Goal: Information Seeking & Learning: Learn about a topic

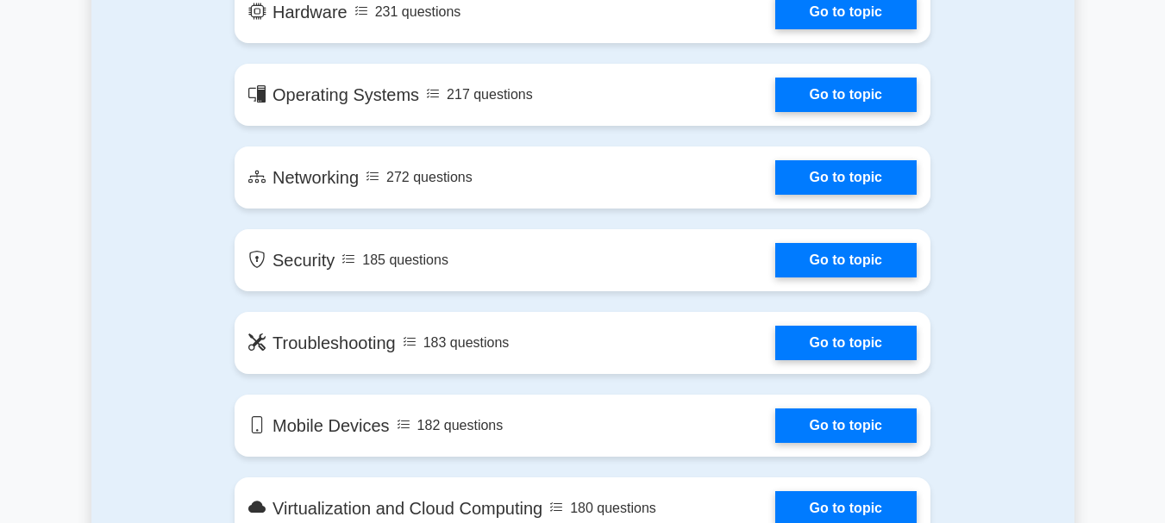
scroll to position [977, 0]
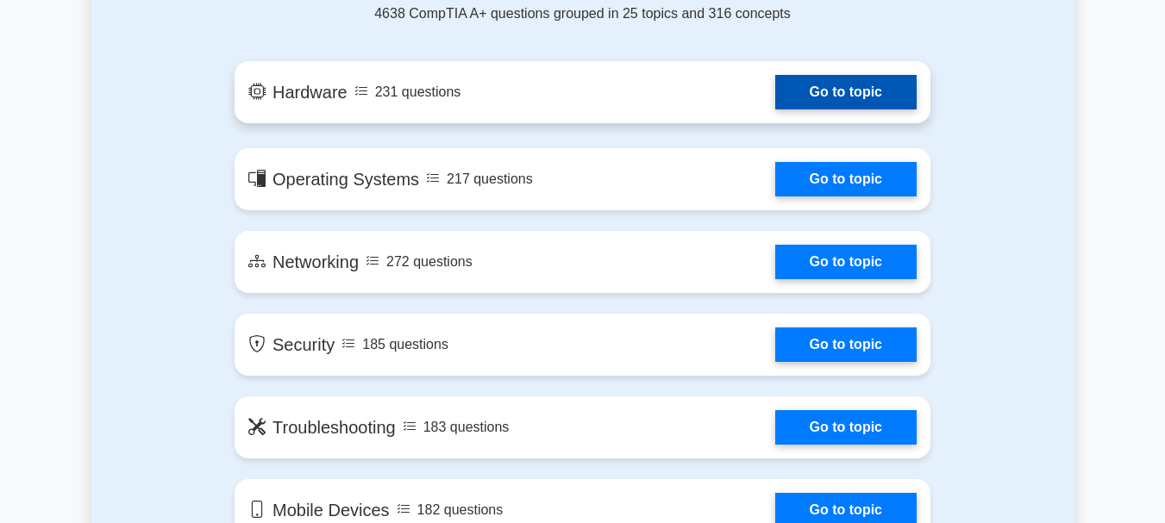
click at [809, 87] on link "Go to topic" at bounding box center [845, 92] width 141 height 34
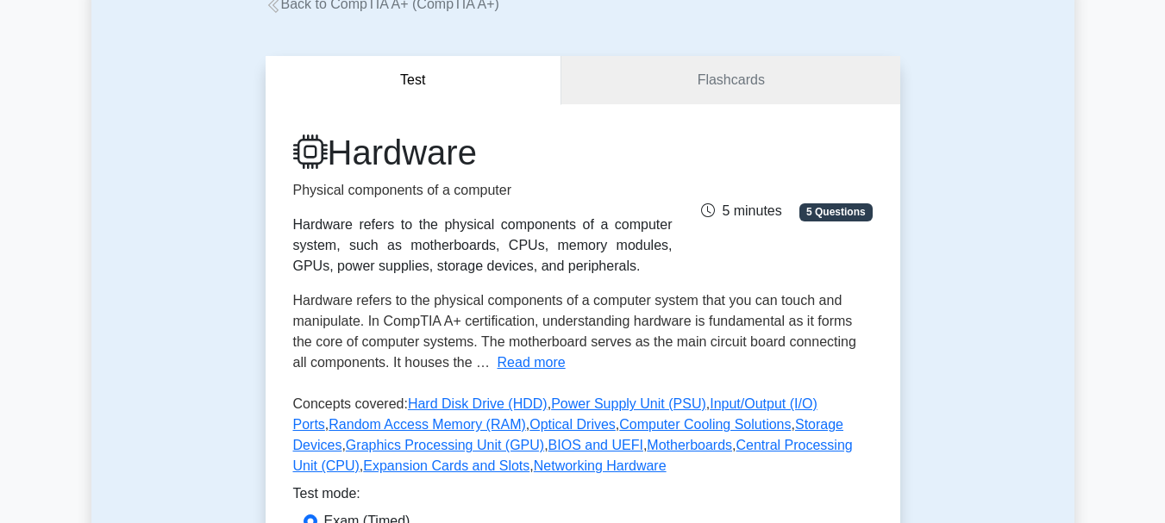
scroll to position [86, 0]
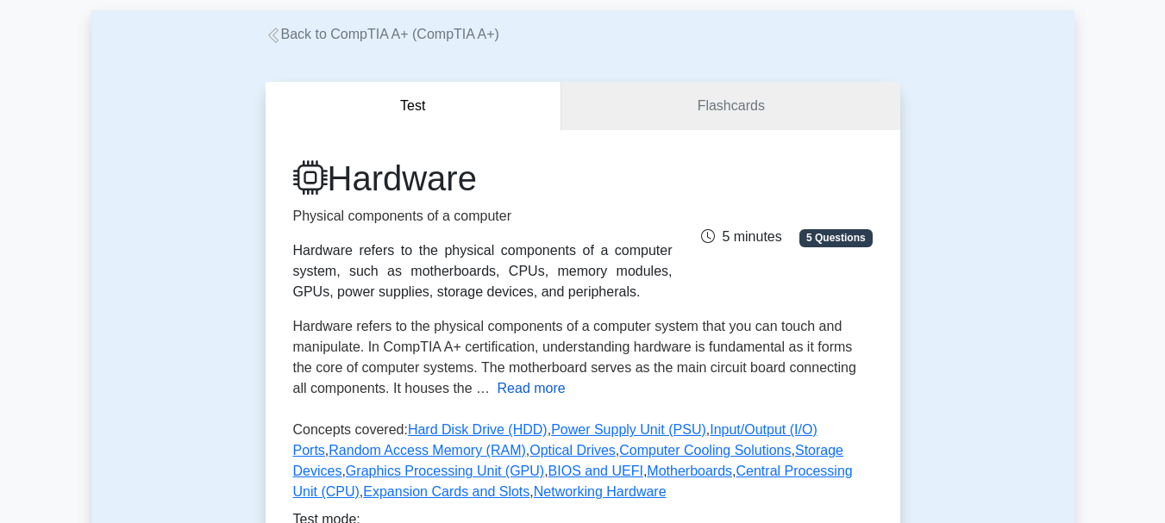
click at [510, 394] on button "Read more" at bounding box center [531, 389] width 68 height 21
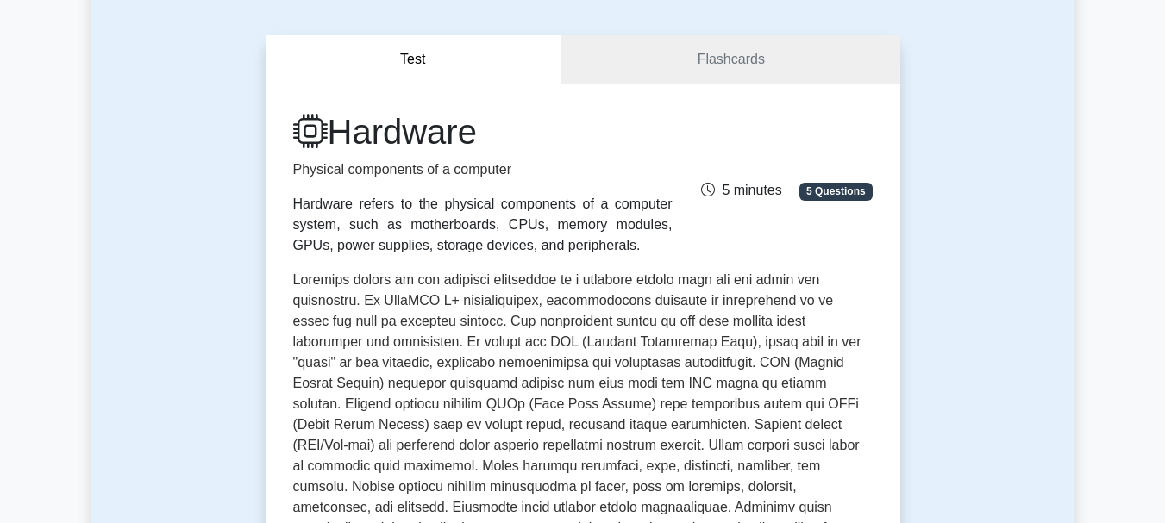
scroll to position [172, 0]
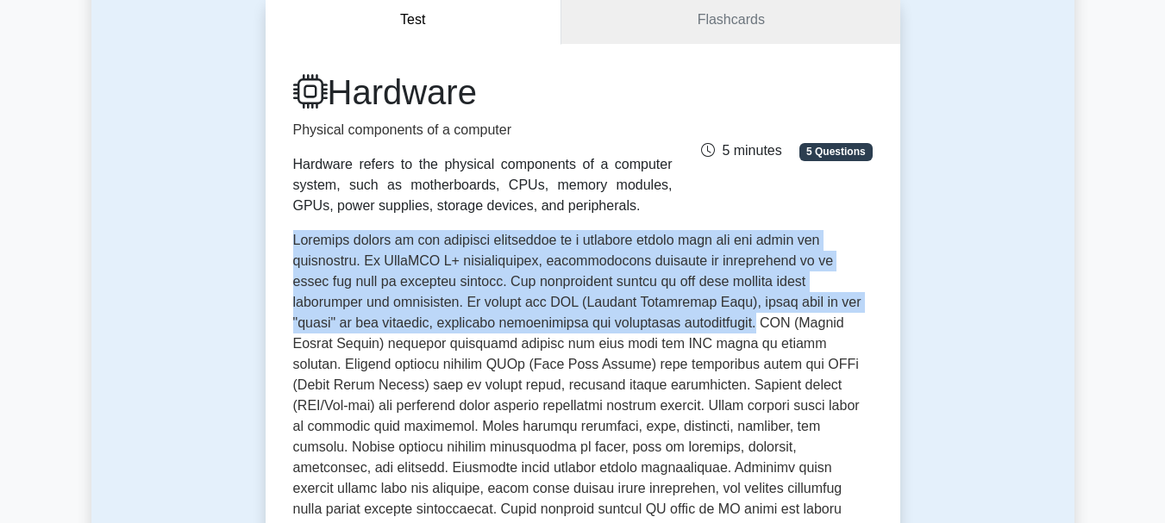
drag, startPoint x: 293, startPoint y: 248, endPoint x: 668, endPoint y: 322, distance: 382.3
click at [668, 322] on span at bounding box center [580, 468] width 575 height 470
click at [672, 324] on span at bounding box center [580, 468] width 575 height 470
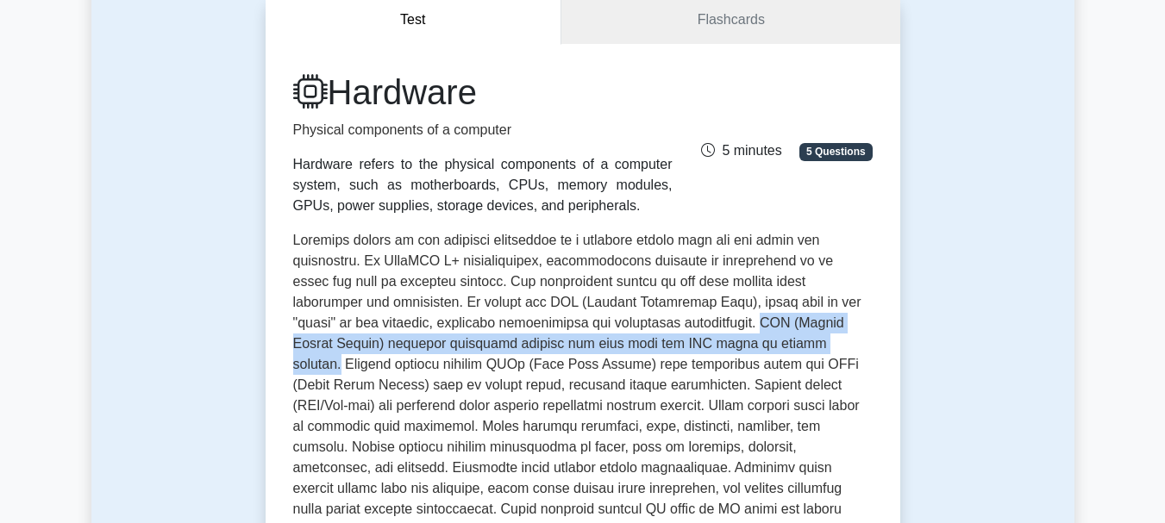
drag, startPoint x: 672, startPoint y: 324, endPoint x: 742, endPoint y: 348, distance: 74.7
click at [742, 348] on span at bounding box center [580, 468] width 575 height 470
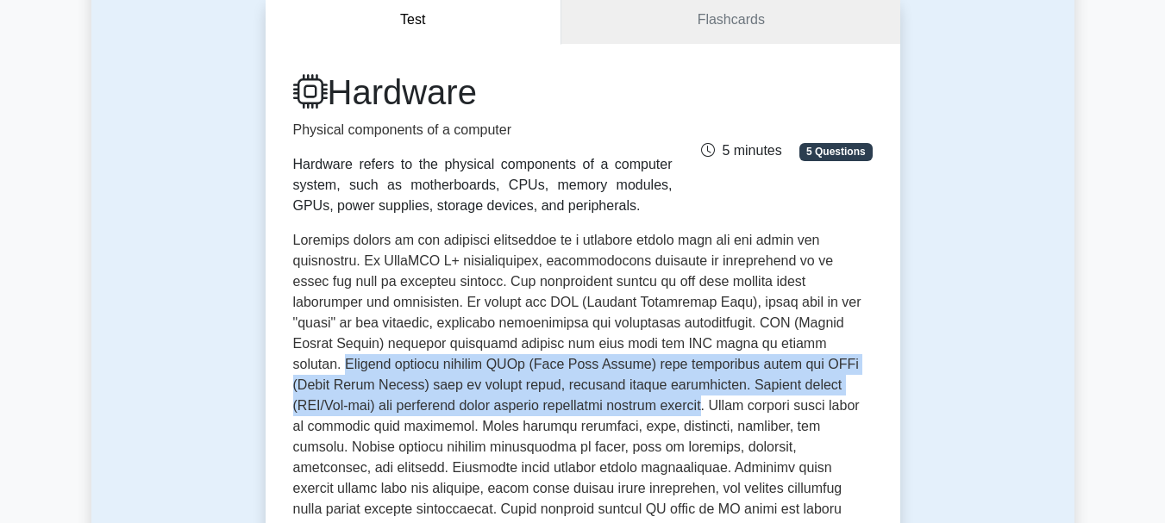
drag, startPoint x: 745, startPoint y: 343, endPoint x: 504, endPoint y: 412, distance: 251.1
click at [504, 412] on span at bounding box center [580, 468] width 575 height 470
drag, startPoint x: 634, startPoint y: 376, endPoint x: 662, endPoint y: 354, distance: 35.7
click at [635, 376] on span at bounding box center [580, 468] width 575 height 470
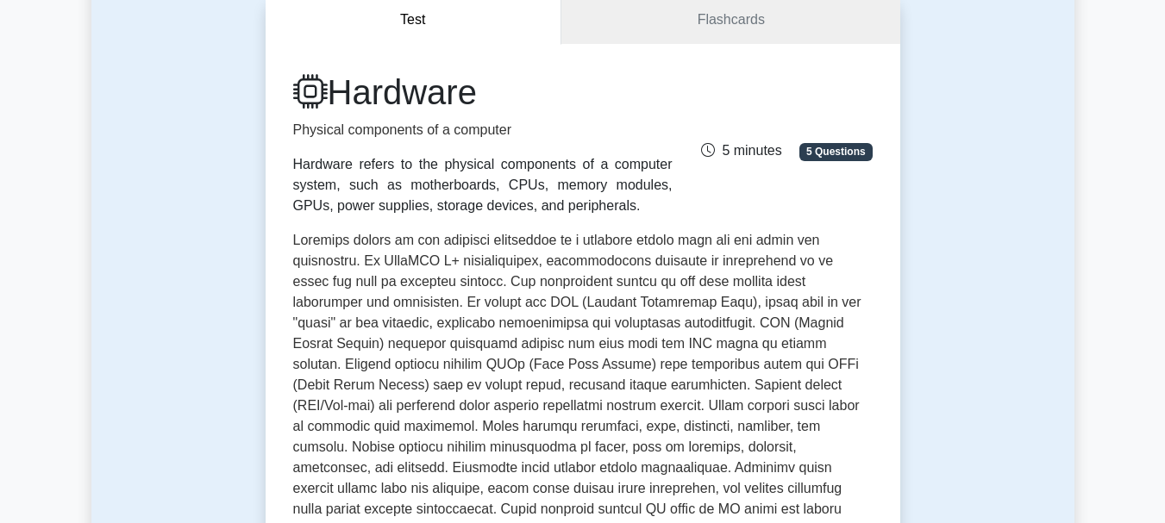
click at [734, 339] on span at bounding box center [580, 468] width 575 height 470
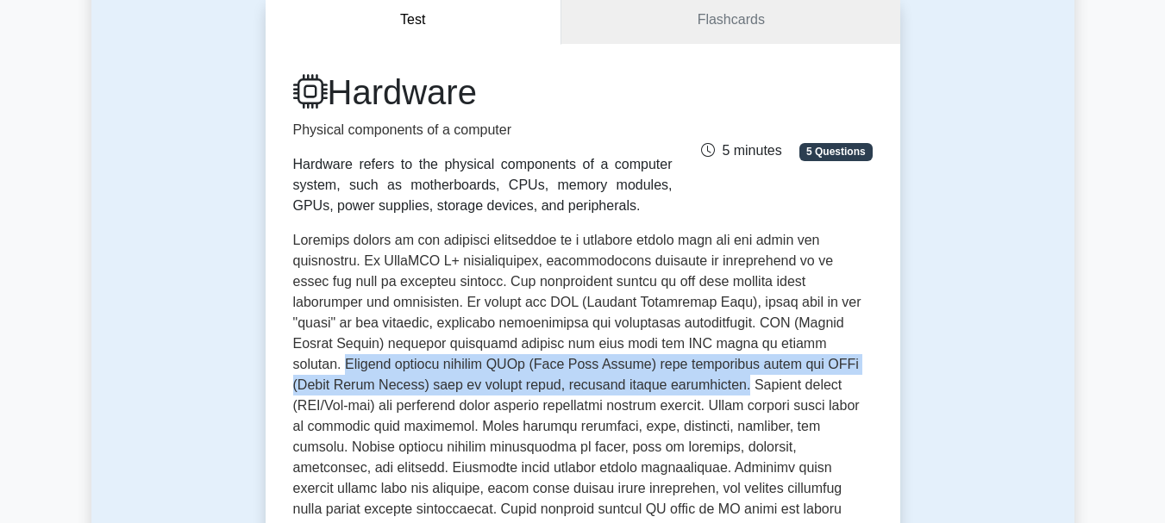
drag, startPoint x: 748, startPoint y: 343, endPoint x: 550, endPoint y: 386, distance: 202.9
click at [550, 386] on span at bounding box center [580, 468] width 575 height 470
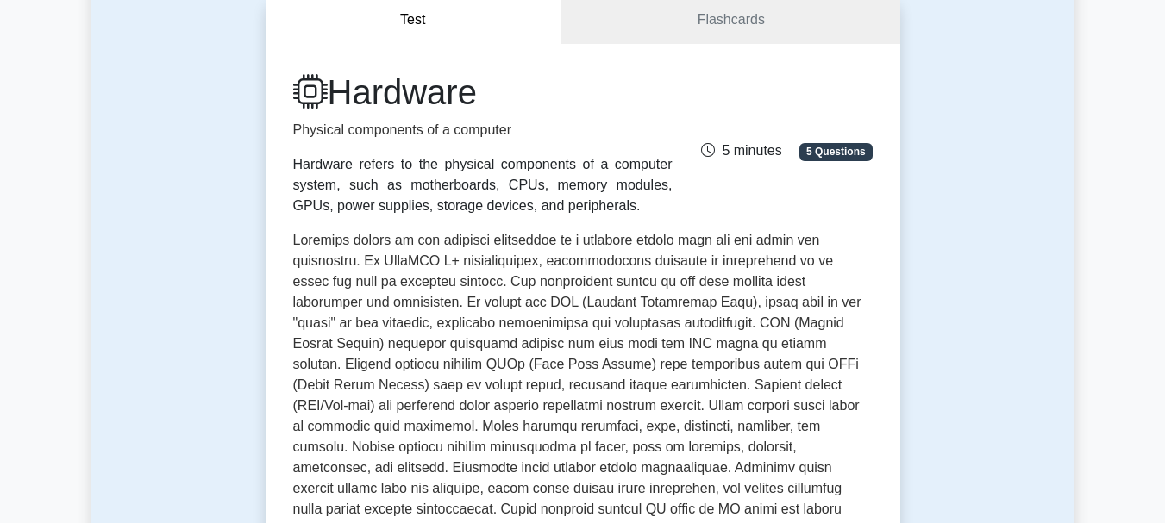
click at [554, 385] on span at bounding box center [580, 468] width 575 height 470
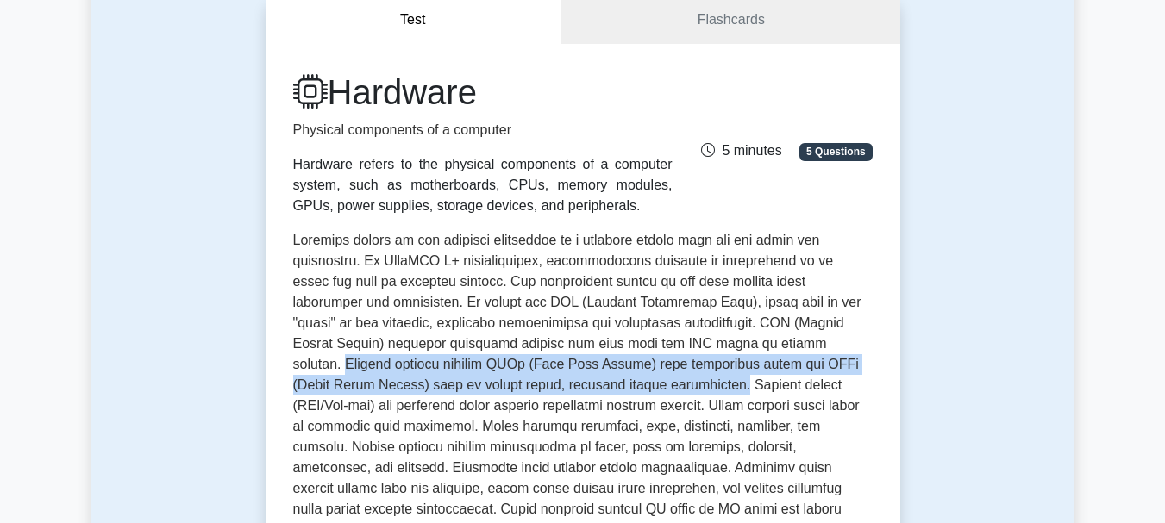
drag, startPoint x: 745, startPoint y: 347, endPoint x: 548, endPoint y: 378, distance: 199.0
click at [548, 378] on span at bounding box center [580, 468] width 575 height 470
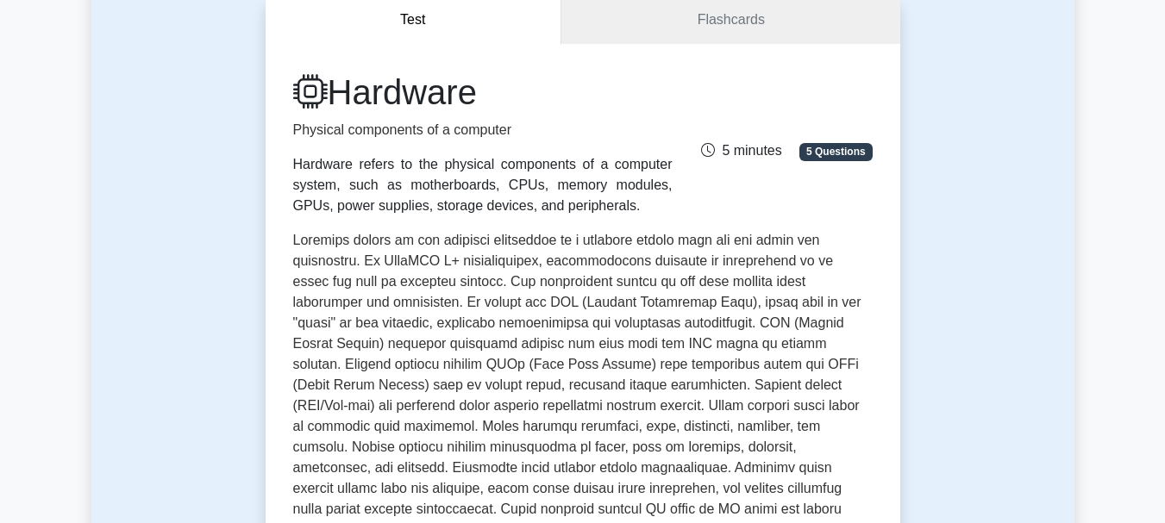
click at [738, 338] on span at bounding box center [580, 468] width 575 height 470
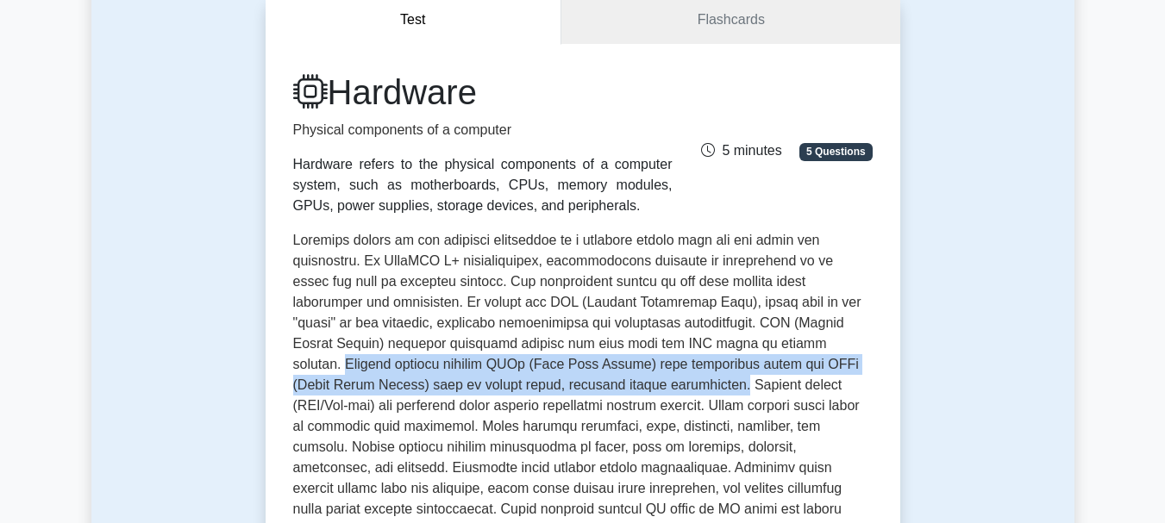
drag, startPoint x: 745, startPoint y: 337, endPoint x: 548, endPoint y: 390, distance: 203.5
click at [547, 391] on span at bounding box center [580, 468] width 575 height 470
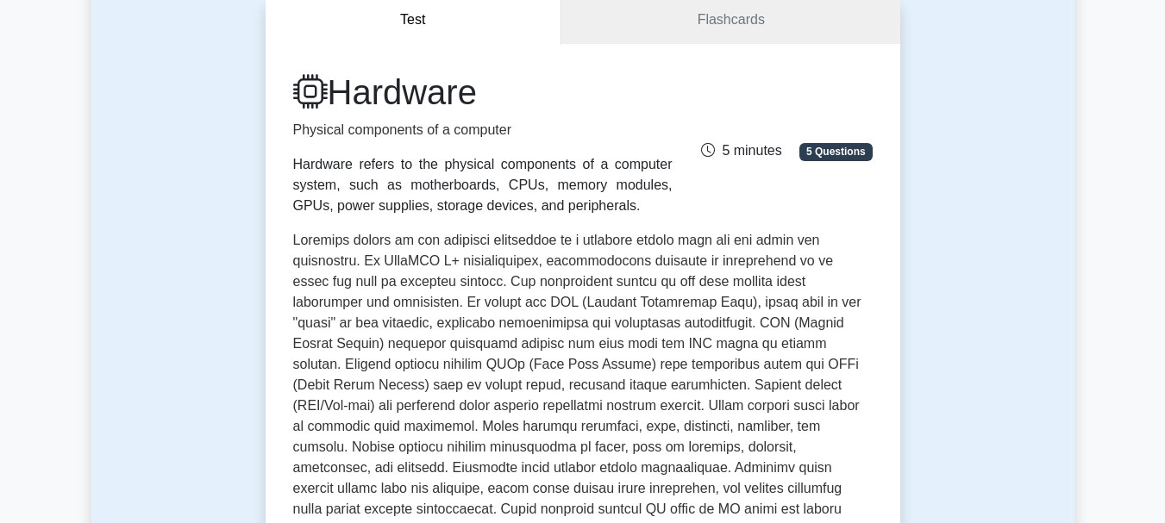
click at [548, 388] on span at bounding box center [580, 468] width 575 height 470
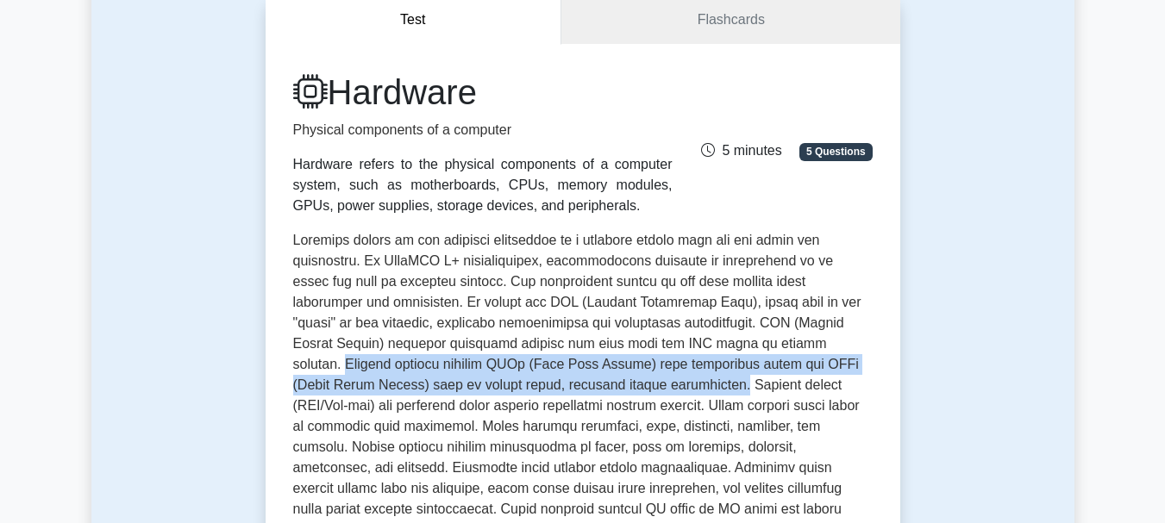
drag, startPoint x: 549, startPoint y: 386, endPoint x: 746, endPoint y: 341, distance: 201.6
click at [746, 341] on span at bounding box center [580, 468] width 575 height 470
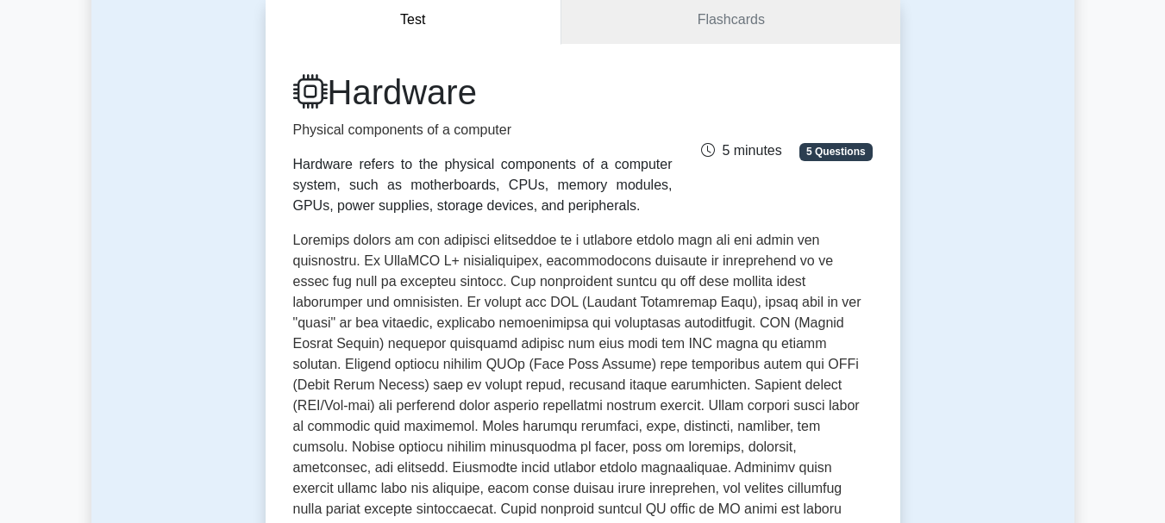
click at [564, 384] on span at bounding box center [580, 468] width 575 height 470
click at [547, 391] on span at bounding box center [580, 468] width 575 height 470
click at [547, 388] on span at bounding box center [580, 468] width 575 height 470
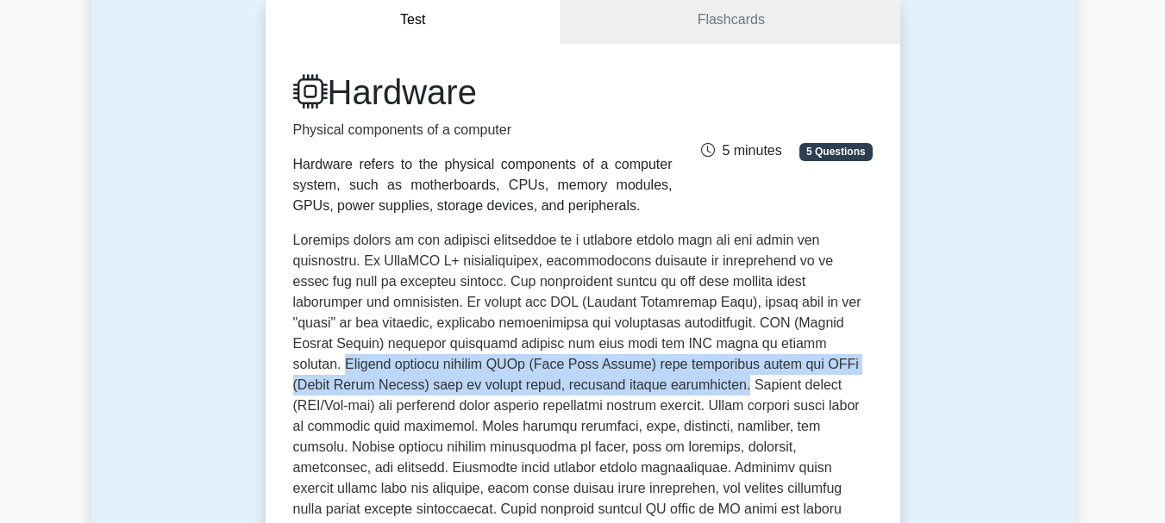
drag, startPoint x: 547, startPoint y: 388, endPoint x: 742, endPoint y: 346, distance: 200.2
click at [745, 345] on span at bounding box center [580, 468] width 575 height 470
click at [548, 389] on span at bounding box center [580, 468] width 575 height 470
drag, startPoint x: 548, startPoint y: 389, endPoint x: 747, endPoint y: 346, distance: 202.9
click at [747, 346] on span at bounding box center [580, 468] width 575 height 470
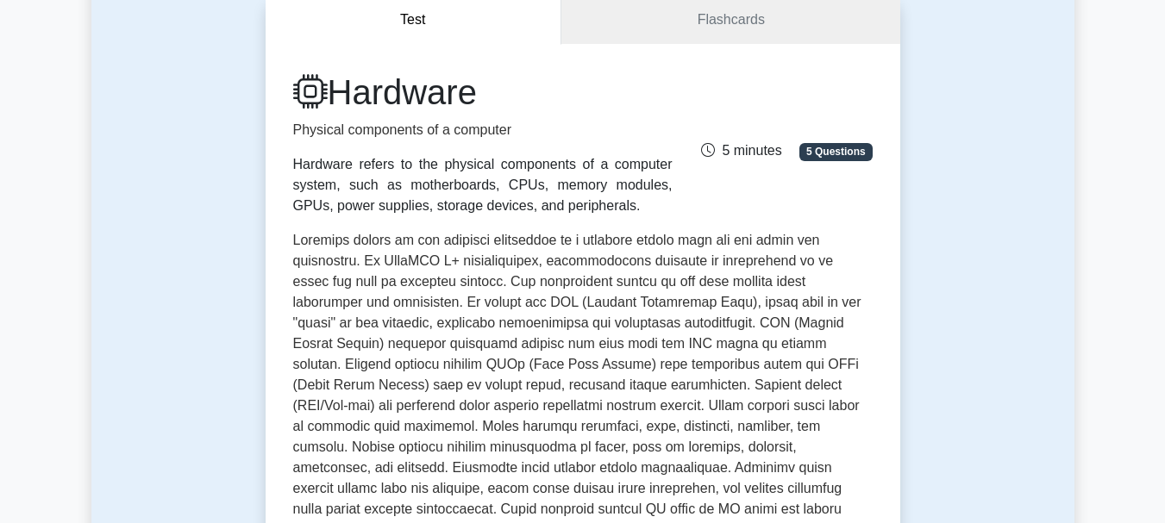
click at [588, 379] on span at bounding box center [580, 468] width 575 height 470
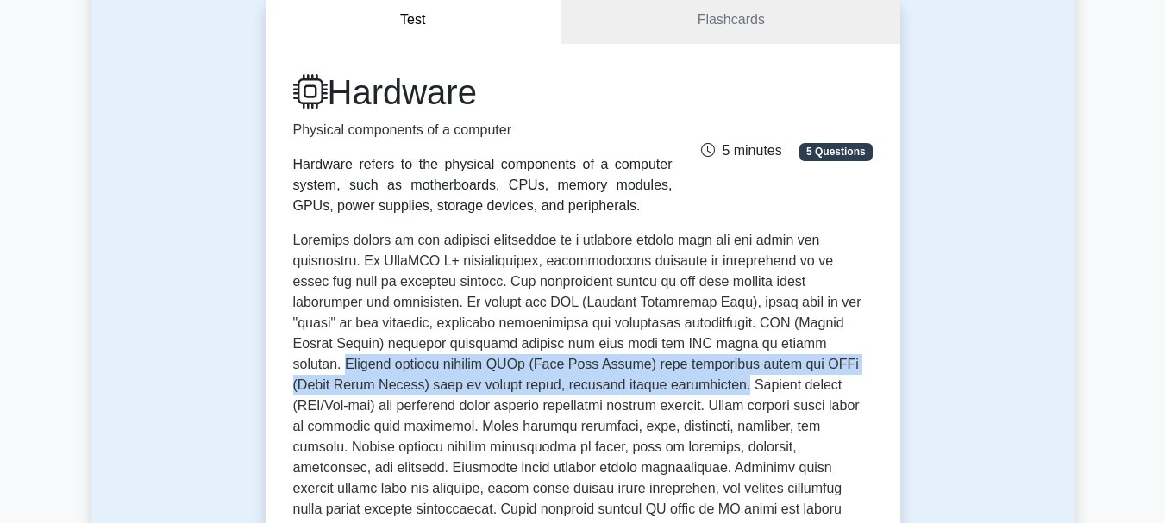
drag, startPoint x: 548, startPoint y: 391, endPoint x: 748, endPoint y: 341, distance: 205.1
click at [748, 341] on span at bounding box center [580, 468] width 575 height 470
click at [550, 389] on span at bounding box center [580, 468] width 575 height 470
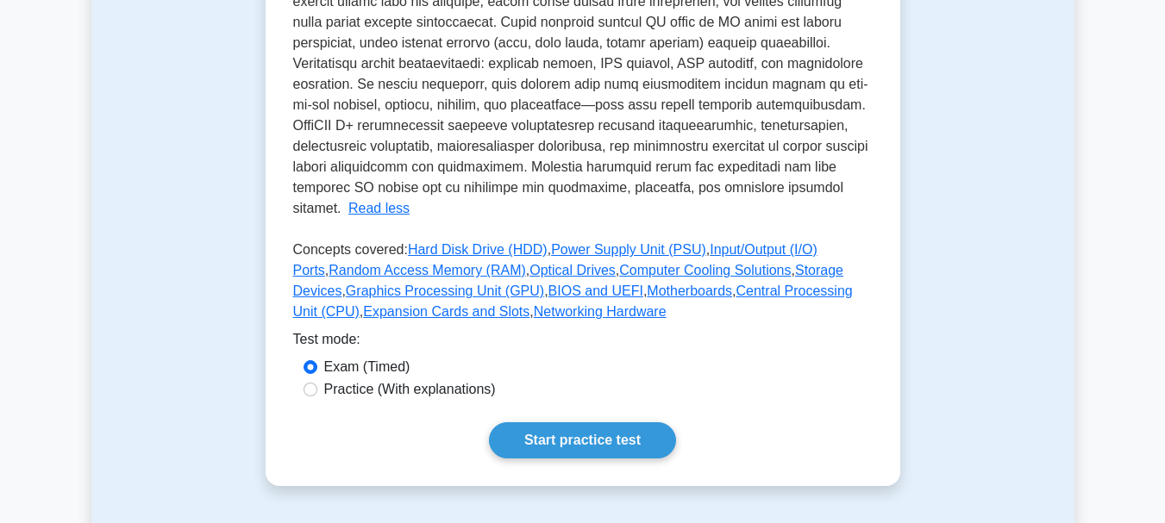
scroll to position [690, 0]
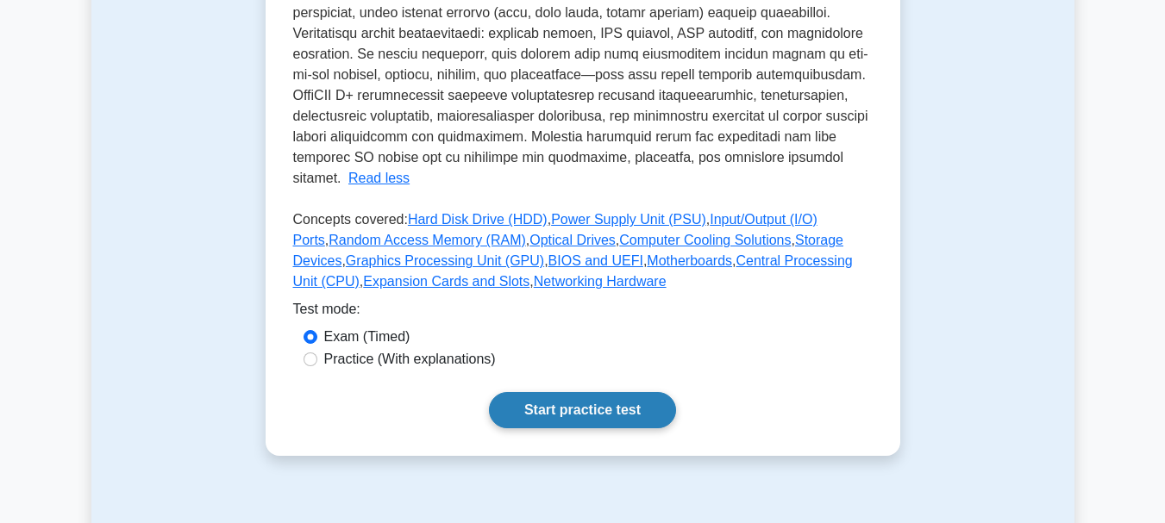
click at [519, 392] on link "Start practice test" at bounding box center [582, 410] width 187 height 36
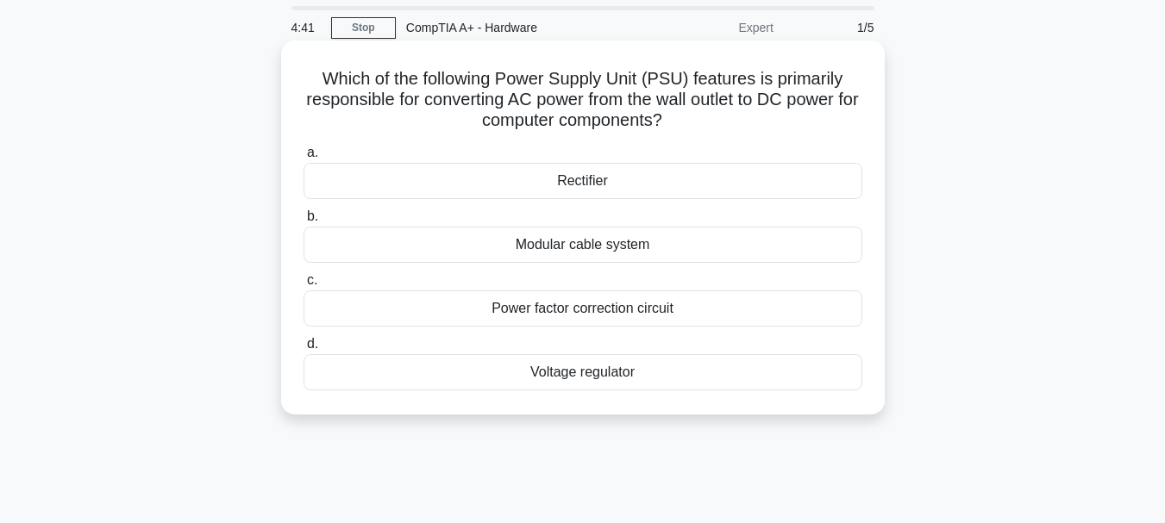
scroll to position [86, 0]
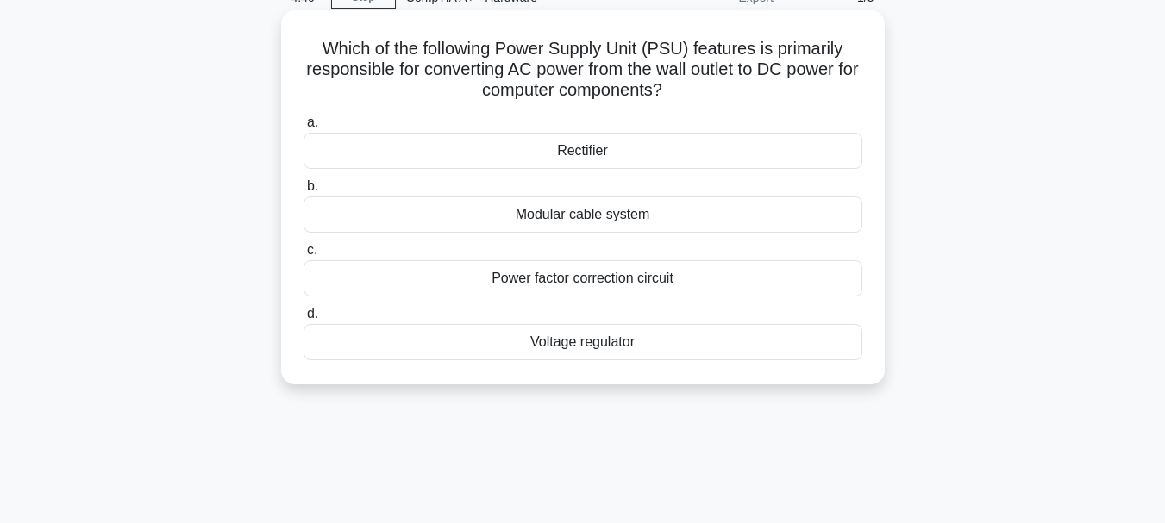
click at [600, 282] on div "Power factor correction circuit" at bounding box center [582, 278] width 559 height 36
click at [303, 256] on input "c. Power factor correction circuit" at bounding box center [303, 250] width 0 height 11
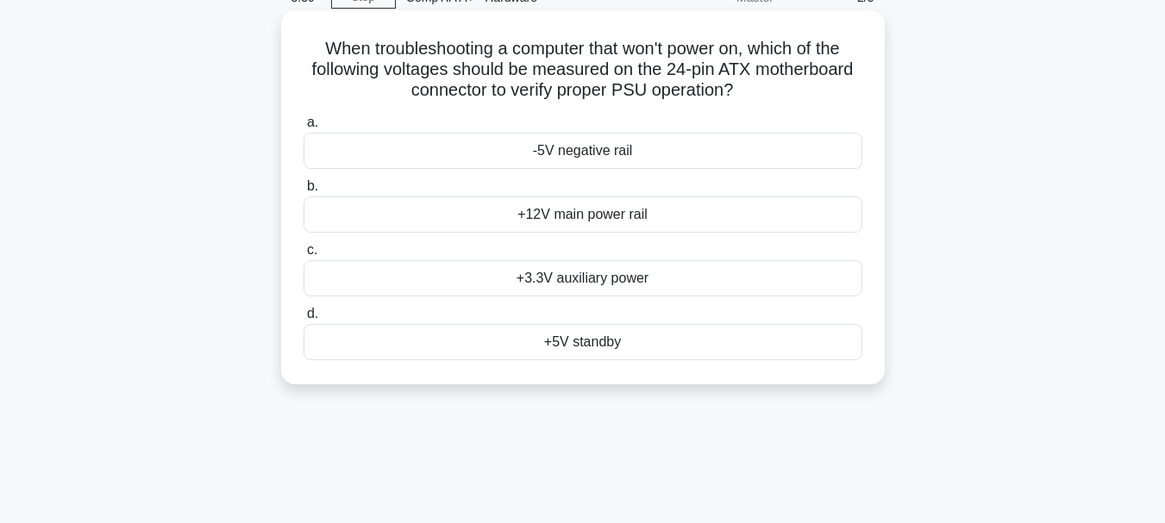
click at [607, 278] on div "+3.3V auxiliary power" at bounding box center [582, 278] width 559 height 36
click at [303, 256] on input "c. +3.3V auxiliary power" at bounding box center [303, 250] width 0 height 11
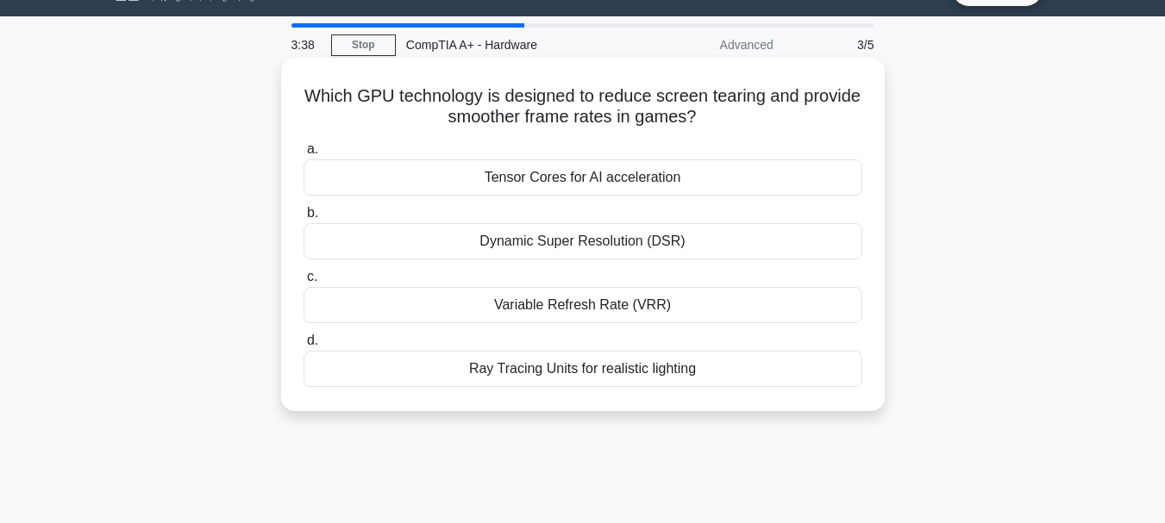
scroll to position [0, 0]
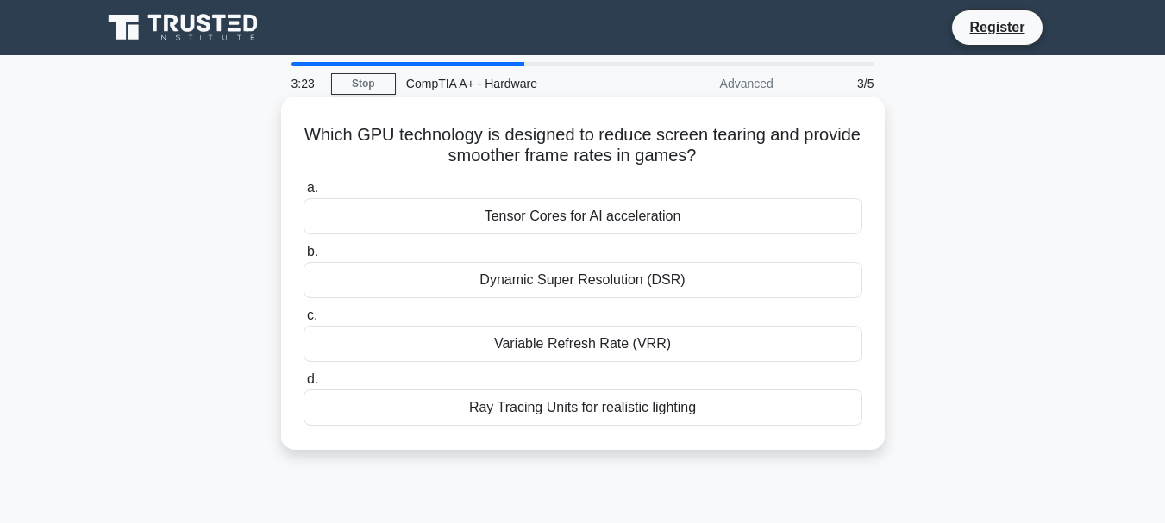
click at [606, 223] on div "Tensor Cores for AI acceleration" at bounding box center [582, 216] width 559 height 36
click at [303, 194] on input "a. Tensor Cores for AI acceleration" at bounding box center [303, 188] width 0 height 11
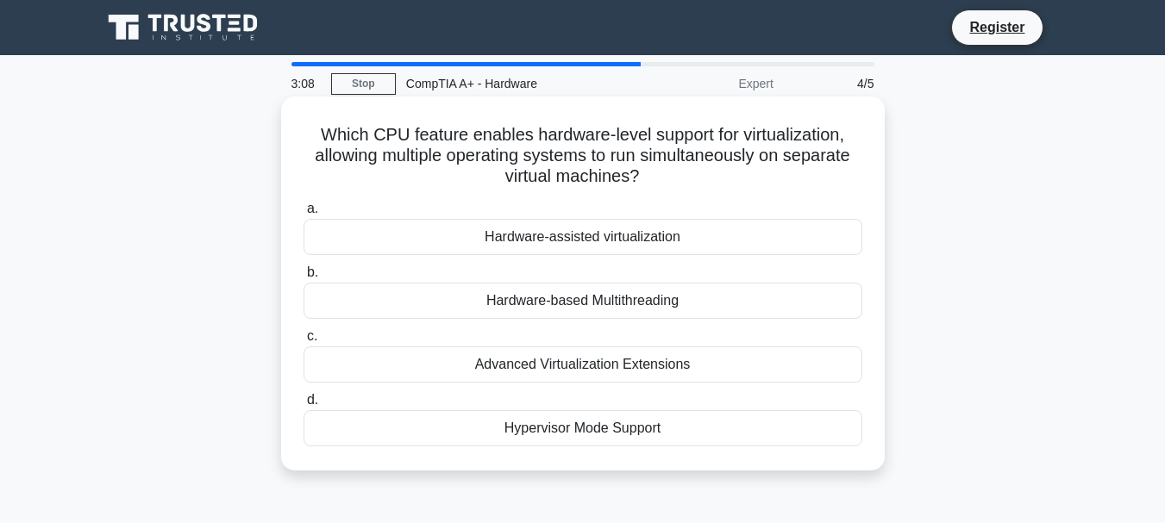
click at [550, 307] on div "Hardware-based Multithreading" at bounding box center [582, 301] width 559 height 36
click at [303, 278] on input "b. Hardware-based Multithreading" at bounding box center [303, 272] width 0 height 11
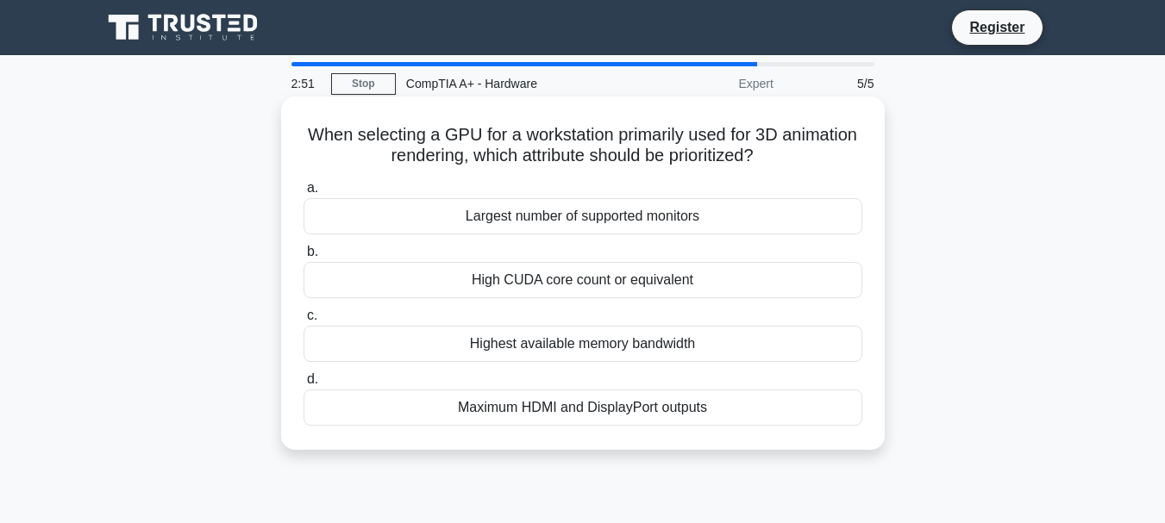
click at [545, 302] on div "a. Largest number of supported monitors b. High CUDA core count or equivalent c." at bounding box center [582, 301] width 579 height 255
click at [555, 293] on div "High CUDA core count or equivalent" at bounding box center [582, 280] width 559 height 36
click at [303, 258] on input "b. High CUDA core count or equivalent" at bounding box center [303, 252] width 0 height 11
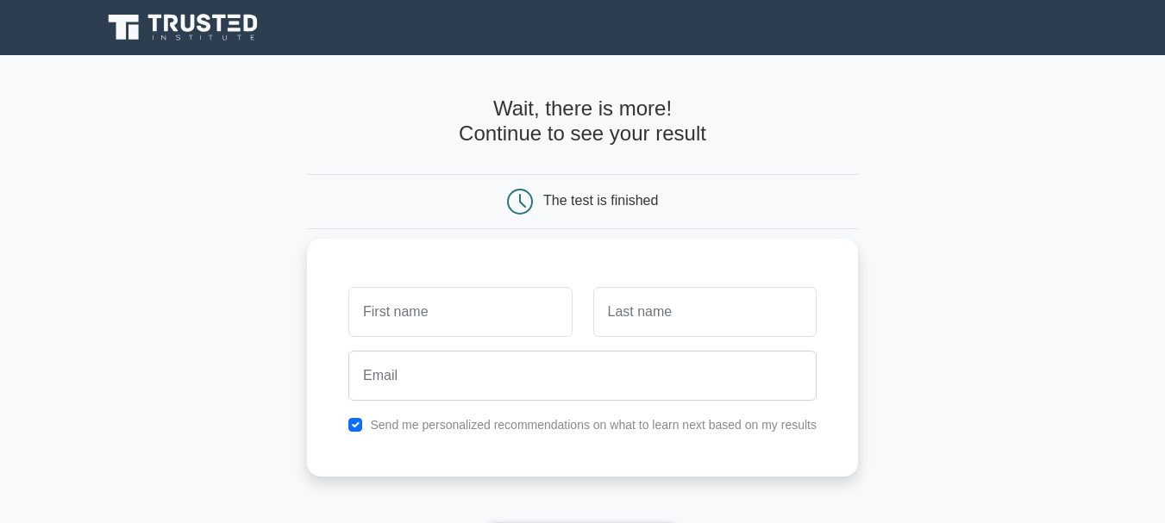
click at [532, 327] on input "text" at bounding box center [459, 312] width 223 height 50
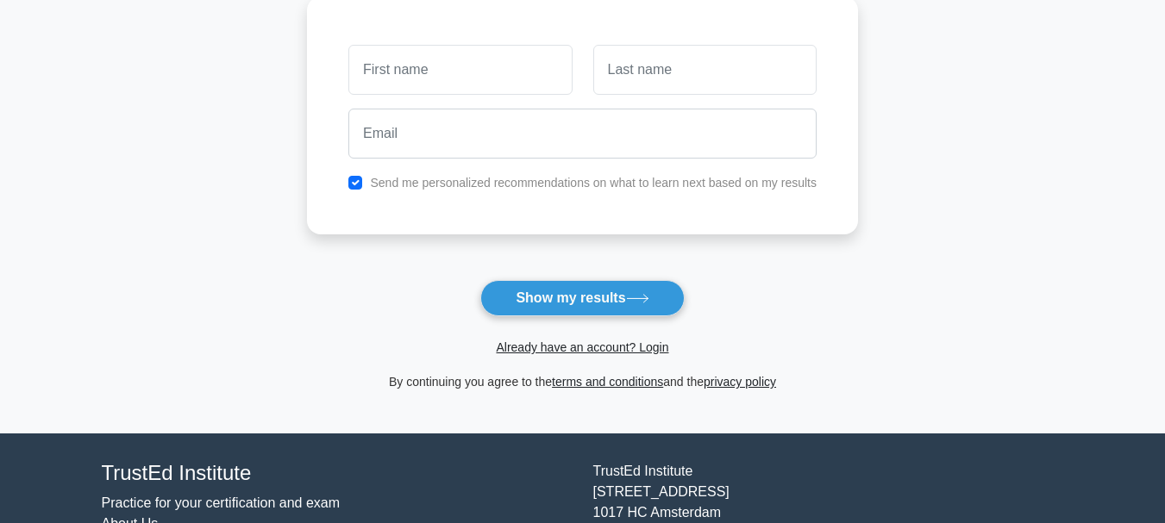
scroll to position [85, 0]
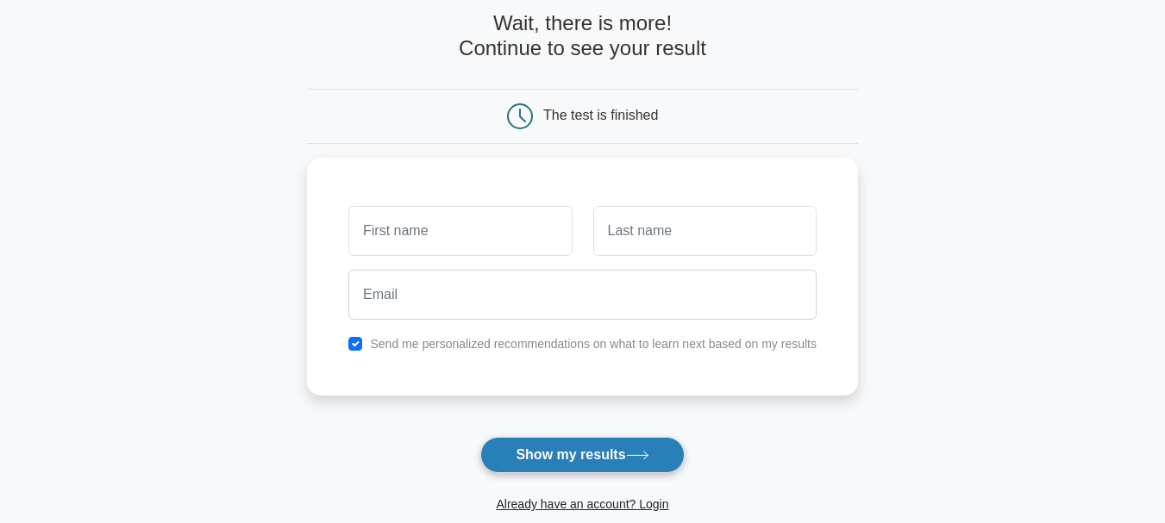
click at [555, 447] on button "Show my results" at bounding box center [581, 455] width 203 height 36
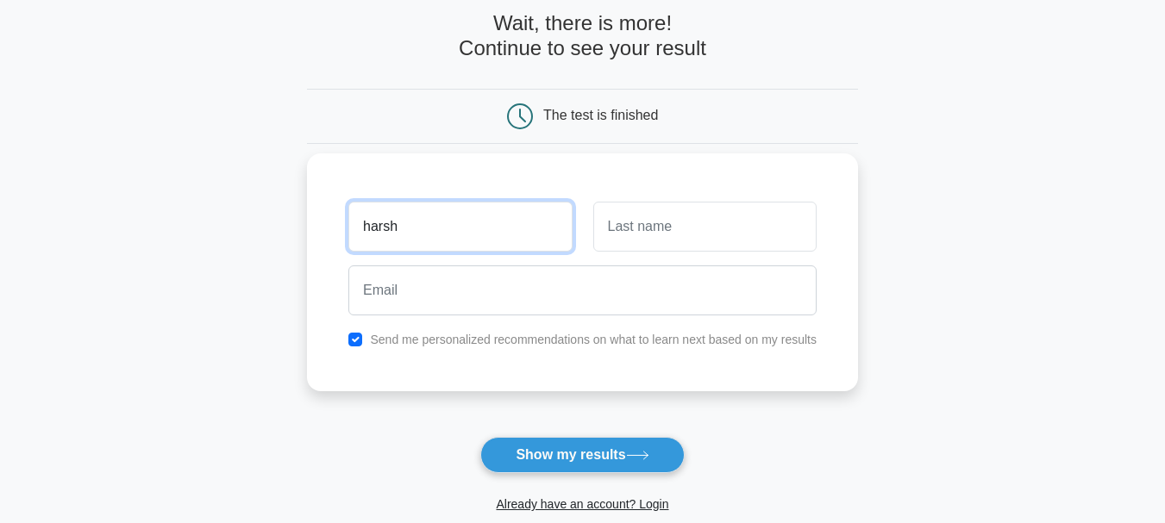
type input "harsh"
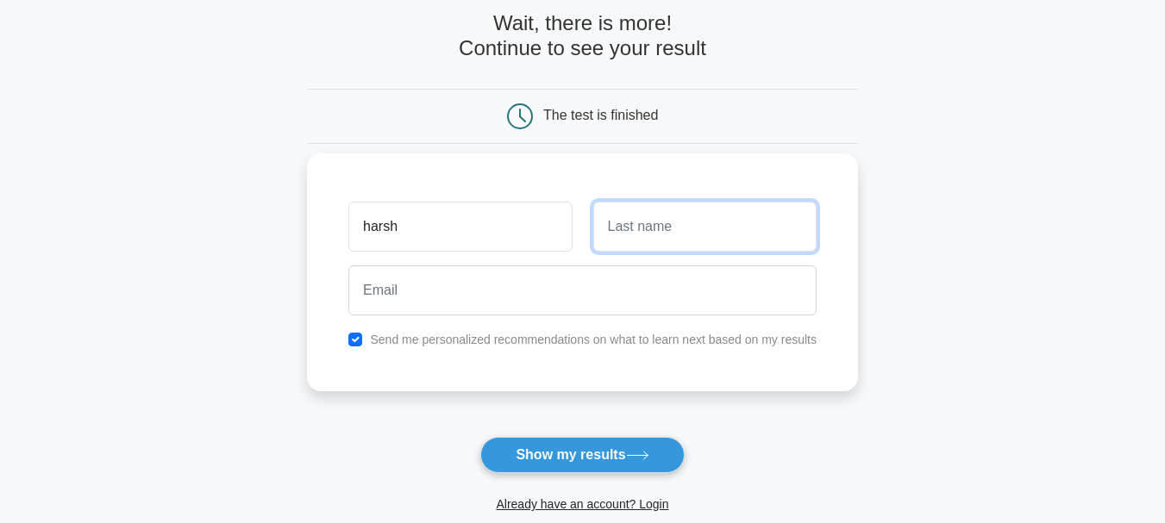
click at [669, 235] on input "text" at bounding box center [704, 227] width 223 height 50
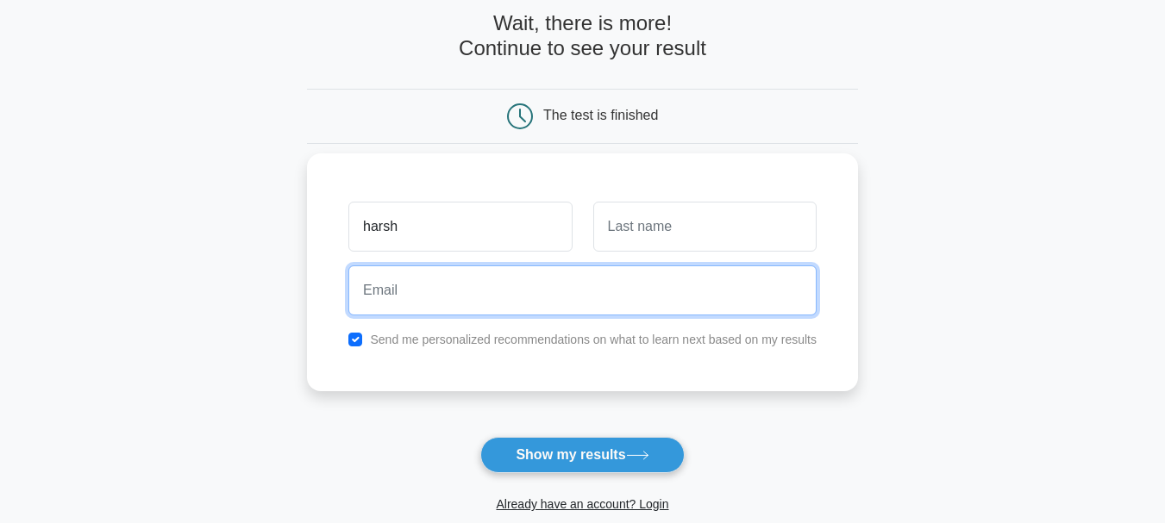
click at [591, 307] on input "email" at bounding box center [582, 291] width 468 height 50
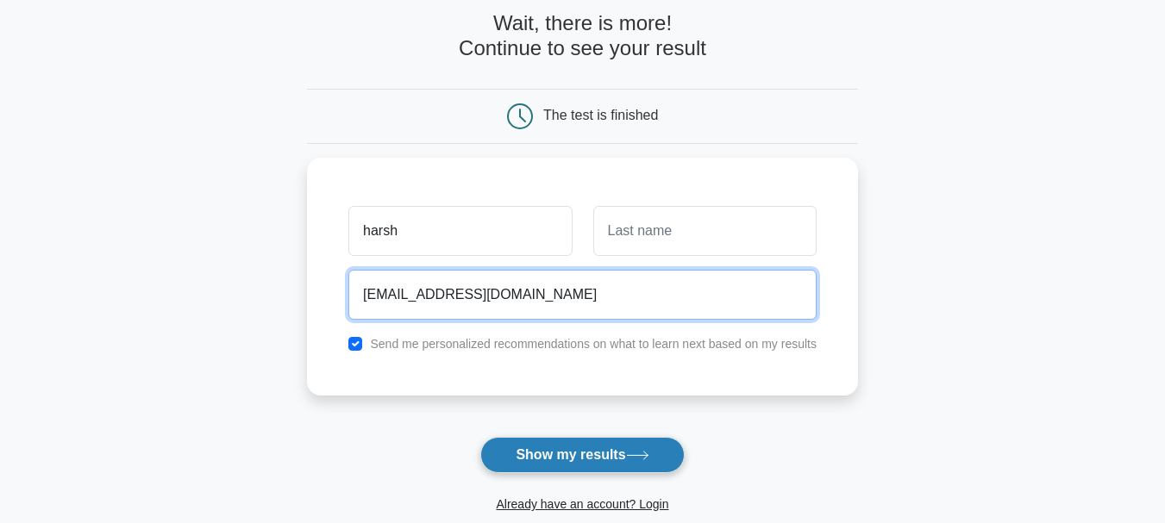
type input "harshsinghyks2003@gmail.com"
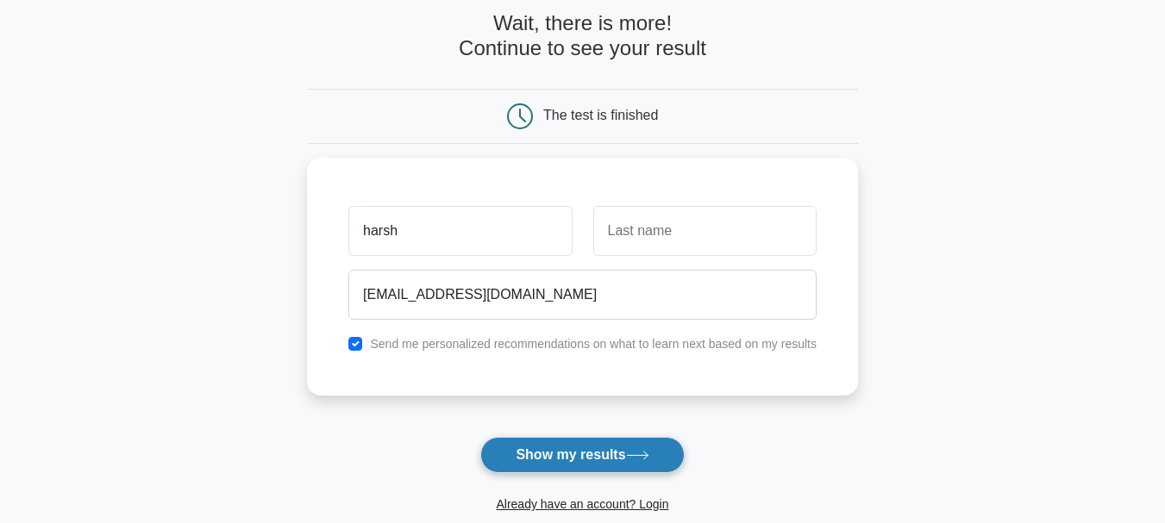
click at [556, 447] on button "Show my results" at bounding box center [581, 455] width 203 height 36
type input "singh"
click at [585, 441] on button "Show my results" at bounding box center [581, 455] width 203 height 36
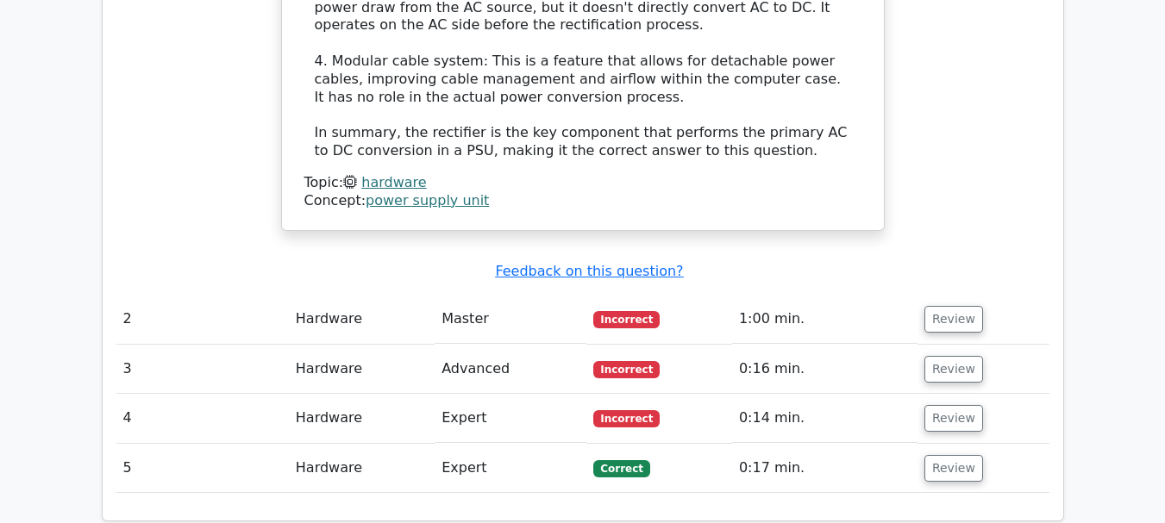
scroll to position [2069, 0]
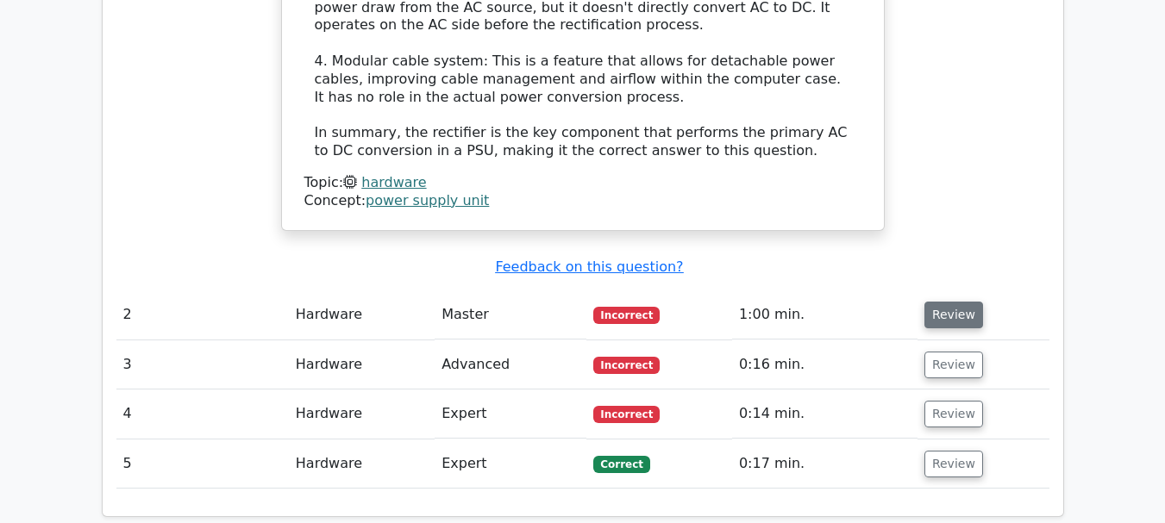
click at [933, 302] on button "Review" at bounding box center [953, 315] width 59 height 27
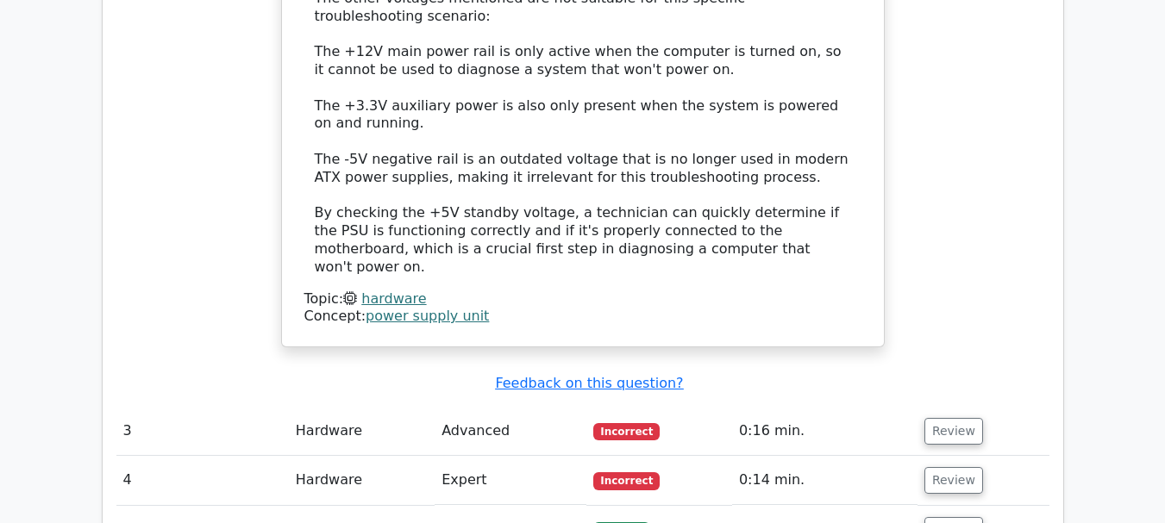
scroll to position [3104, 0]
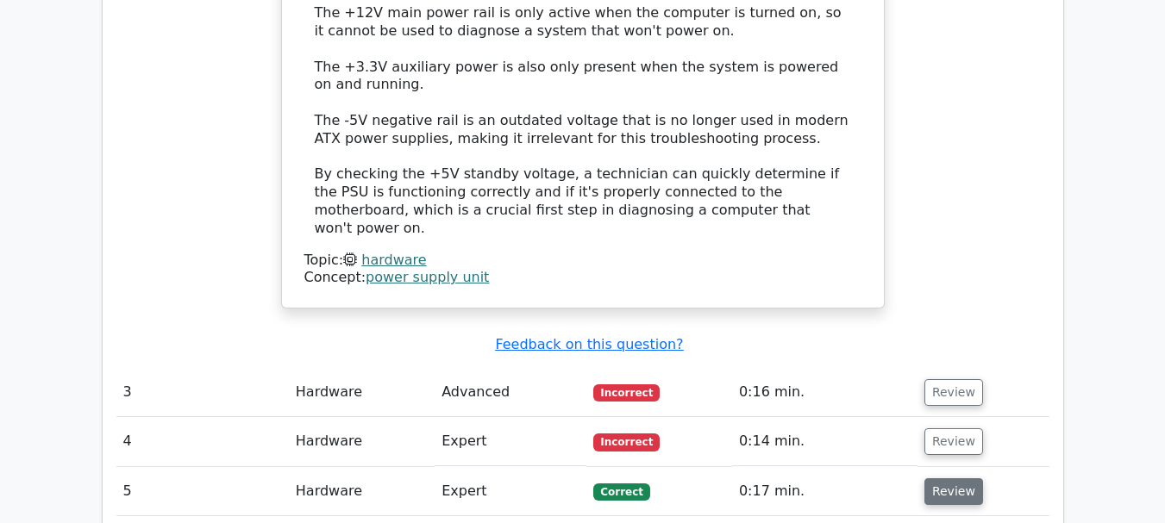
click at [960, 479] on button "Review" at bounding box center [953, 492] width 59 height 27
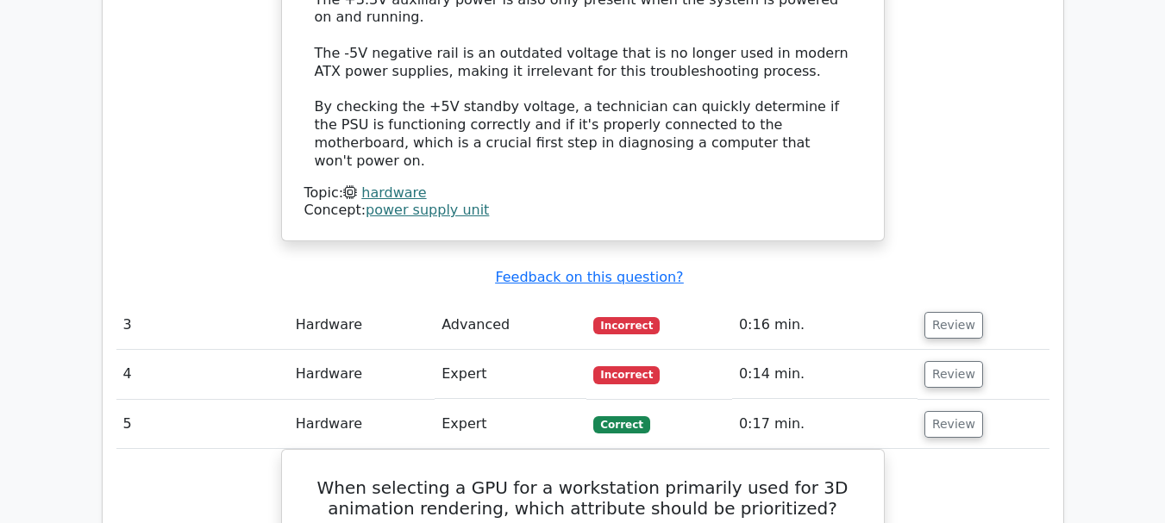
scroll to position [3276, 0]
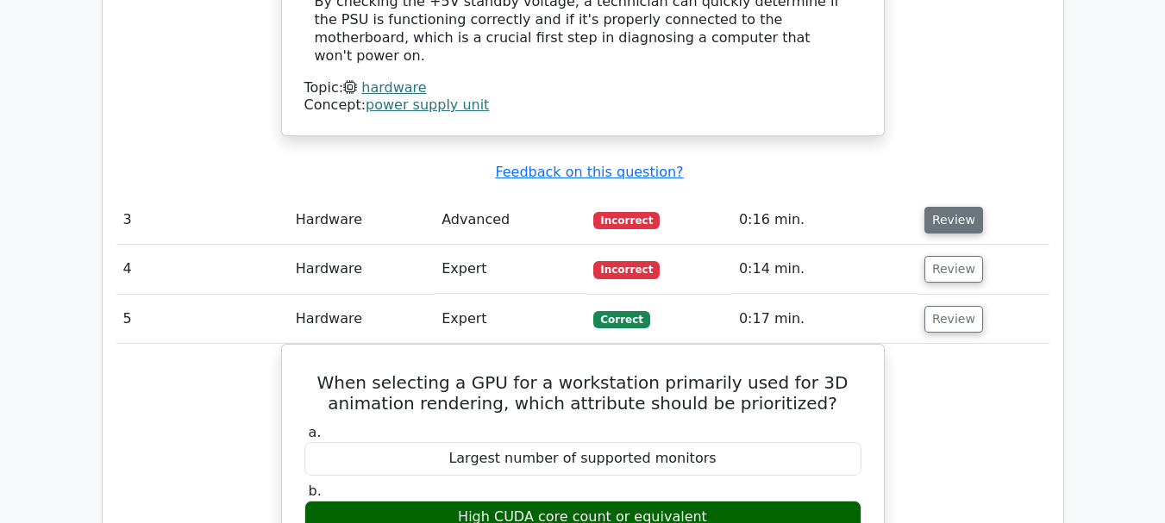
click at [964, 207] on button "Review" at bounding box center [953, 220] width 59 height 27
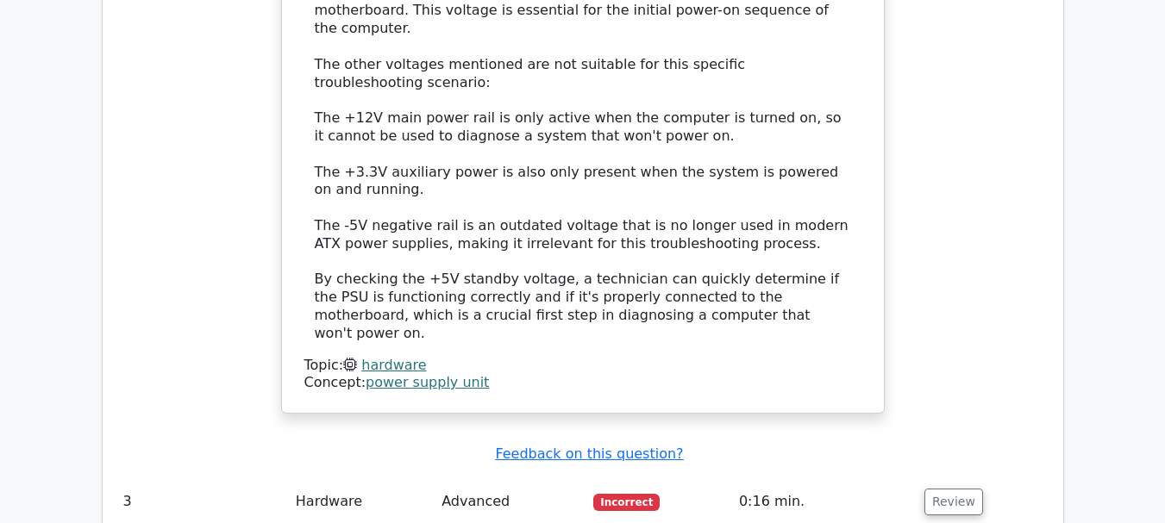
scroll to position [2845, 0]
